Goal: Transaction & Acquisition: Obtain resource

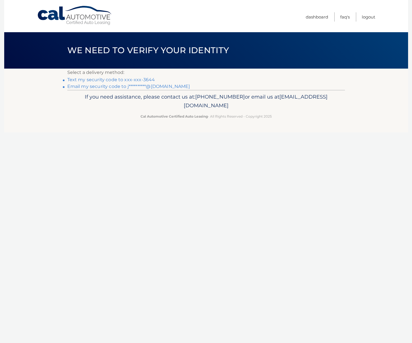
scroll to position [38, 0]
click at [115, 80] on link "Text my security code to xxx-xxx-3644" at bounding box center [111, 79] width 88 height 5
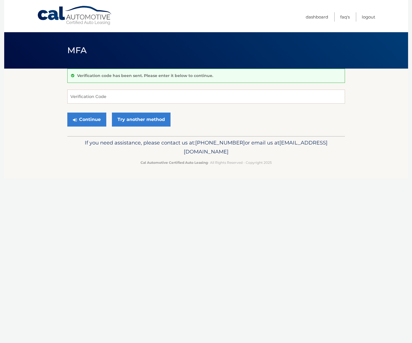
scroll to position [38, 0]
click at [90, 96] on input "Verification Code" at bounding box center [205, 97] width 277 height 14
type input "792818"
click at [67, 113] on button "Continue" at bounding box center [86, 120] width 39 height 14
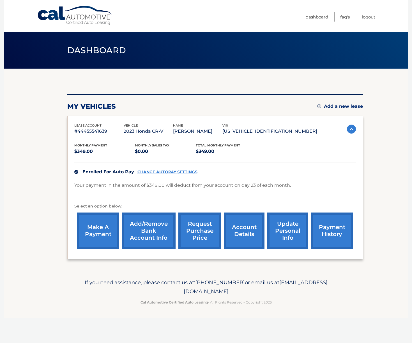
scroll to position [38, 0]
click at [235, 229] on link "account details" at bounding box center [244, 231] width 40 height 37
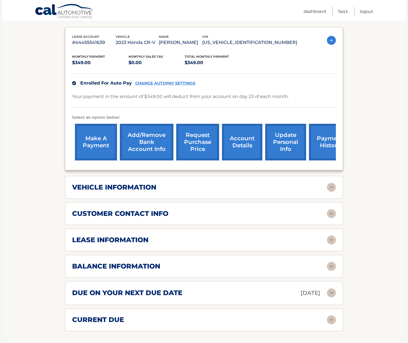
scroll to position [160, 0]
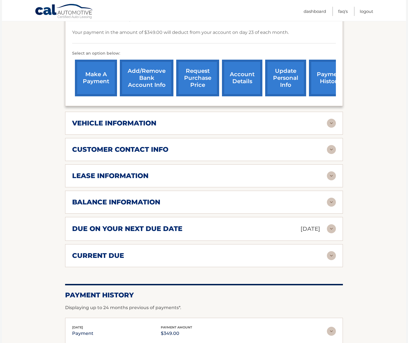
click at [331, 202] on img at bounding box center [331, 202] width 9 height 9
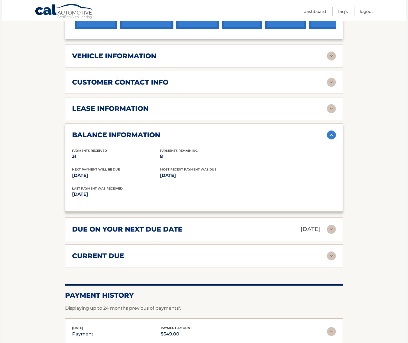
scroll to position [170, 0]
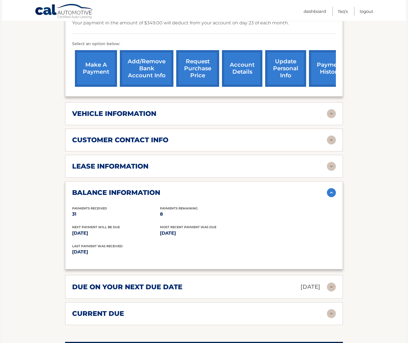
click at [329, 167] on img at bounding box center [331, 166] width 9 height 9
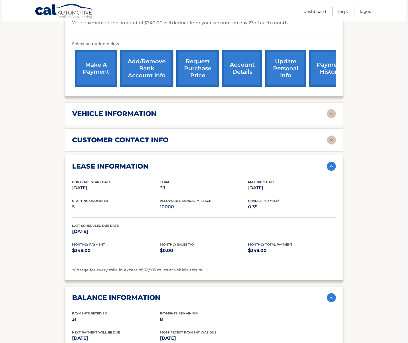
click at [233, 64] on link "account details" at bounding box center [242, 68] width 40 height 37
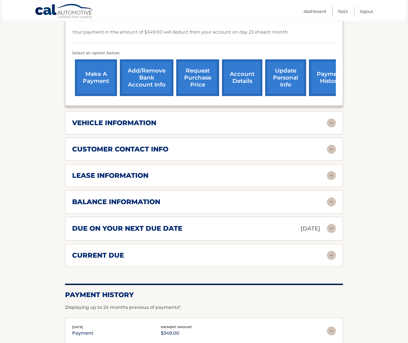
scroll to position [192, 0]
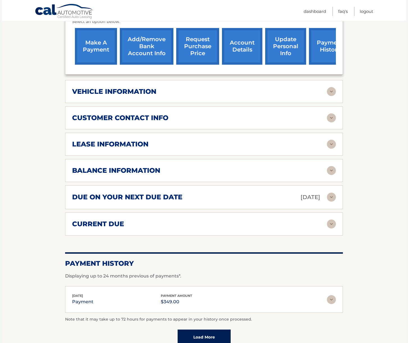
click at [192, 43] on link "request purchase price" at bounding box center [197, 46] width 43 height 37
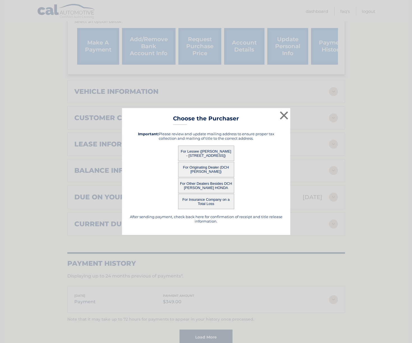
click at [216, 161] on button "For Lessee ([PERSON_NAME] - [STREET_ADDRESS])" at bounding box center [206, 153] width 56 height 15
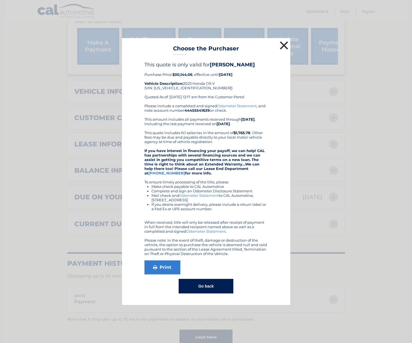
click at [285, 40] on button "×" at bounding box center [283, 45] width 11 height 11
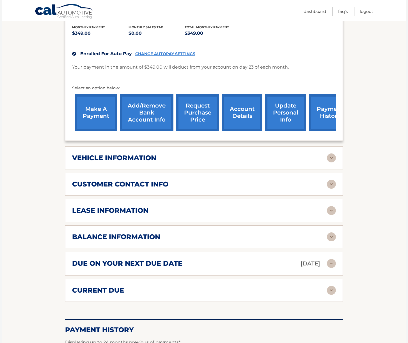
scroll to position [0, 0]
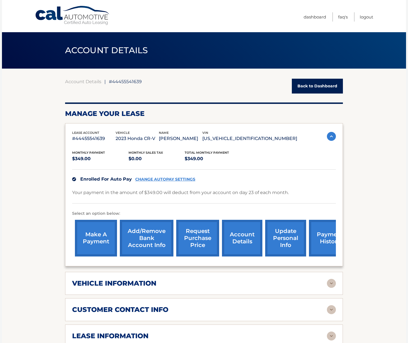
click at [317, 83] on link "Back to Dashboard" at bounding box center [316, 86] width 51 height 15
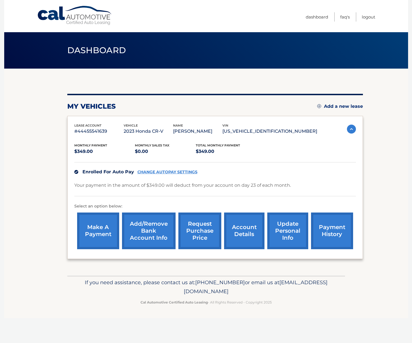
scroll to position [38, 0]
click at [198, 228] on link "request purchase price" at bounding box center [199, 231] width 43 height 37
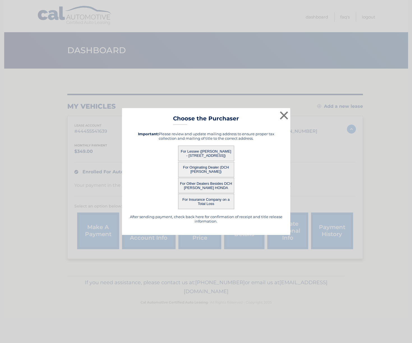
click at [211, 185] on button "For Other Dealers Besides DCH [PERSON_NAME] HONDA" at bounding box center [206, 185] width 56 height 15
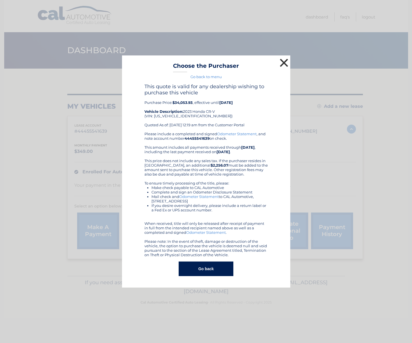
click at [283, 57] on button "×" at bounding box center [283, 62] width 11 height 11
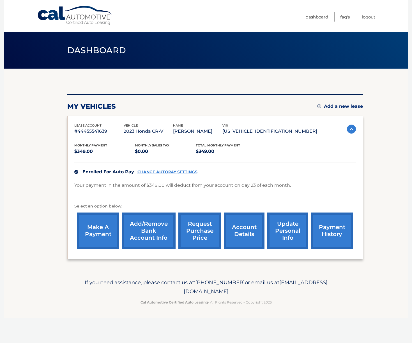
click at [198, 232] on link "request purchase price" at bounding box center [199, 231] width 43 height 37
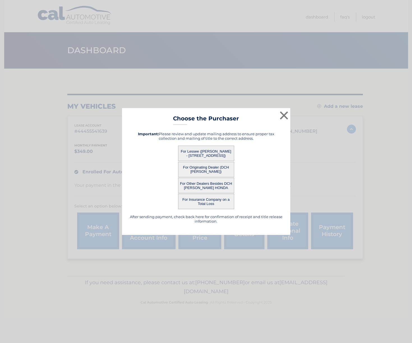
click at [207, 168] on button "For Originating Dealer (DCH [PERSON_NAME])" at bounding box center [206, 169] width 56 height 15
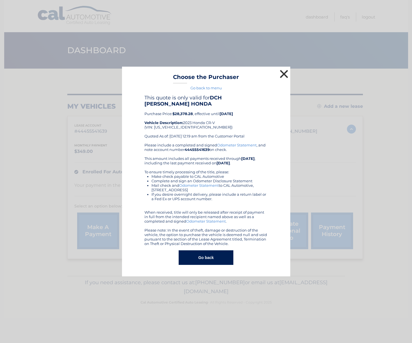
click at [286, 70] on button "×" at bounding box center [283, 73] width 11 height 11
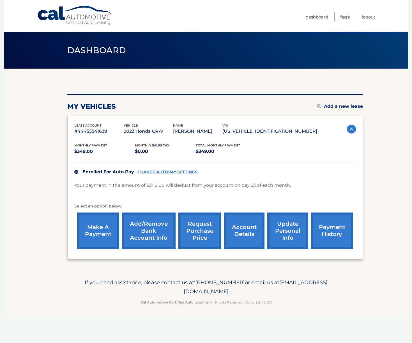
click at [200, 229] on link "request purchase price" at bounding box center [199, 231] width 43 height 37
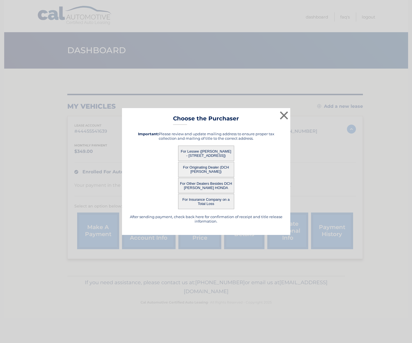
click at [205, 152] on button "For Lessee ([PERSON_NAME] - [STREET_ADDRESS])" at bounding box center [206, 153] width 56 height 15
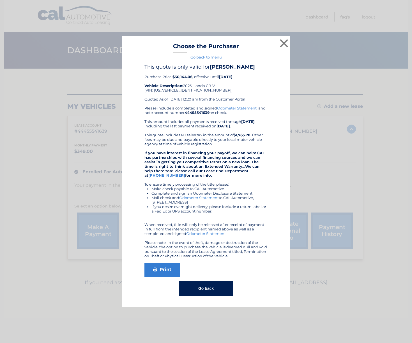
click at [218, 151] on div "× Choose the Purchaser Go back to menu After sending payment, check back here f…" at bounding box center [206, 172] width 168 height 272
click at [166, 277] on link "Print" at bounding box center [162, 270] width 36 height 14
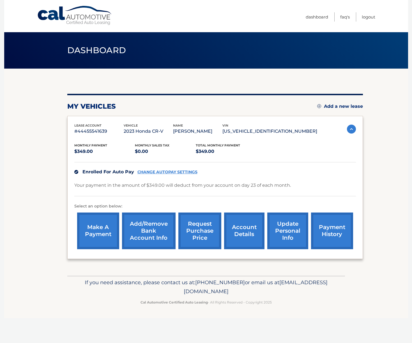
scroll to position [38, 0]
click at [243, 226] on link "account details" at bounding box center [244, 231] width 40 height 37
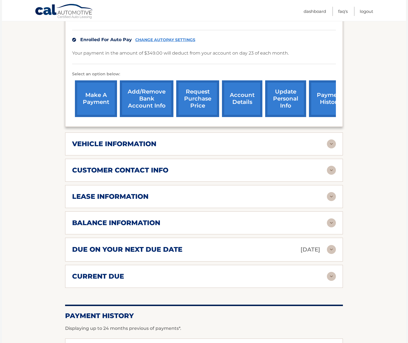
scroll to position [140, 0]
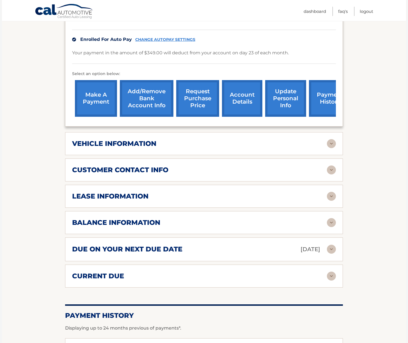
click at [331, 147] on img at bounding box center [331, 143] width 9 height 9
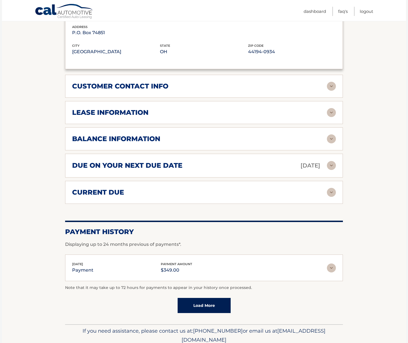
scroll to position [385, 0]
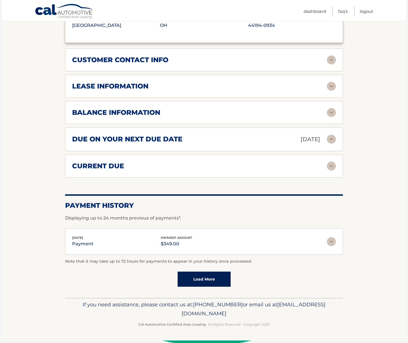
click at [138, 89] on h2 "lease information" at bounding box center [110, 86] width 76 height 8
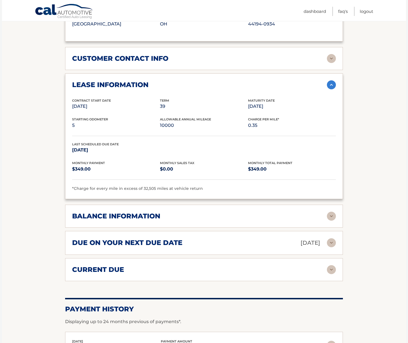
scroll to position [485, 0]
